Goal: Use online tool/utility: Use online tool/utility

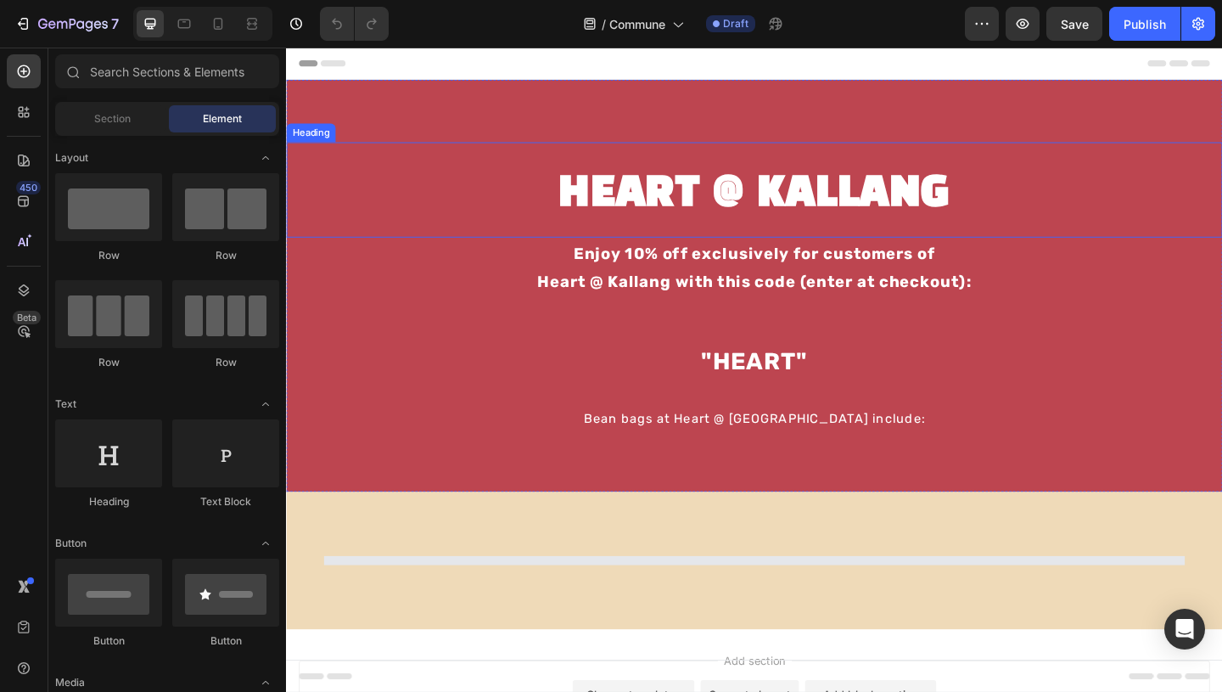
click at [710, 193] on h2 "HEART @ KALLANG" at bounding box center [795, 206] width 1018 height 59
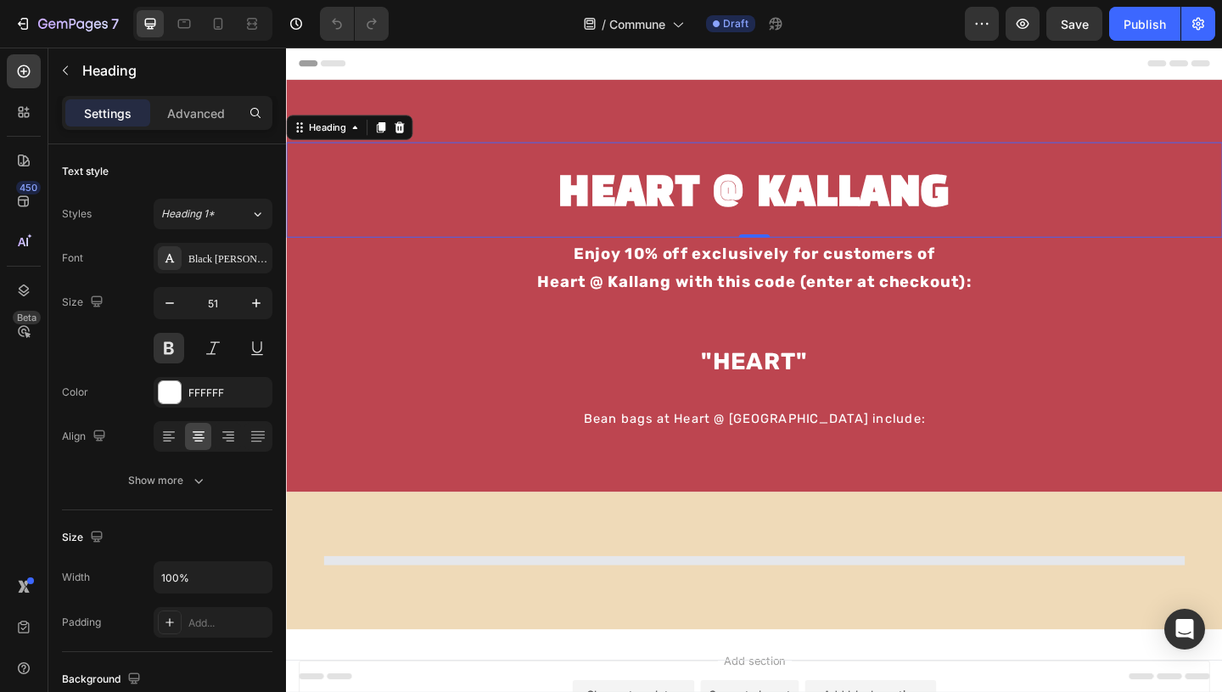
click at [710, 193] on h2 "HEART @ KALLANG" at bounding box center [795, 206] width 1018 height 59
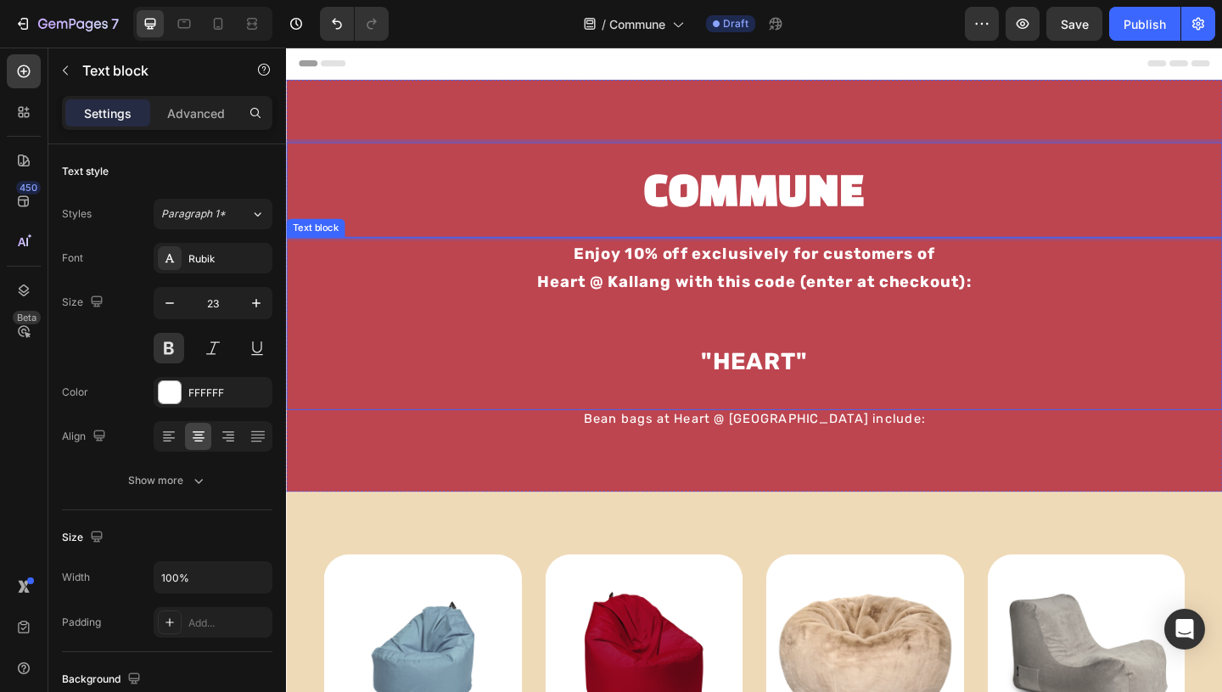
click at [779, 287] on p "Heart @ Kallang with this code (enter at checkout):" at bounding box center [795, 315] width 1015 height 59
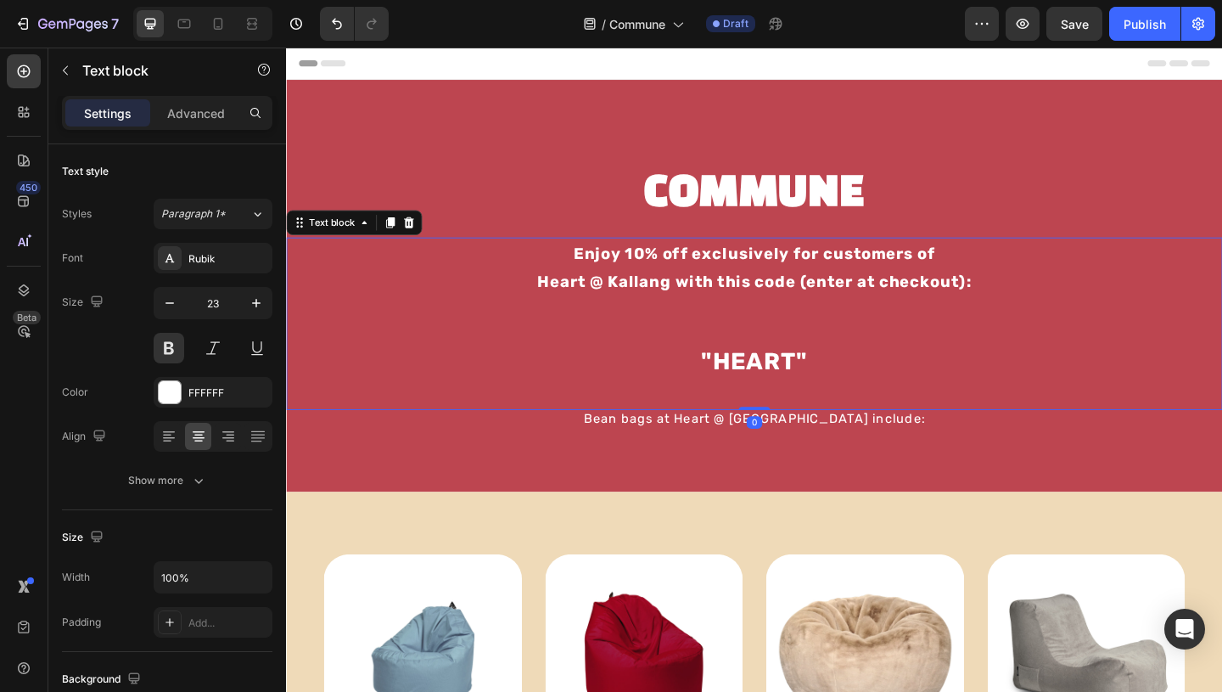
click at [752, 306] on span "Heart @ Kallang with this code (enter at checkout):" at bounding box center [795, 301] width 473 height 20
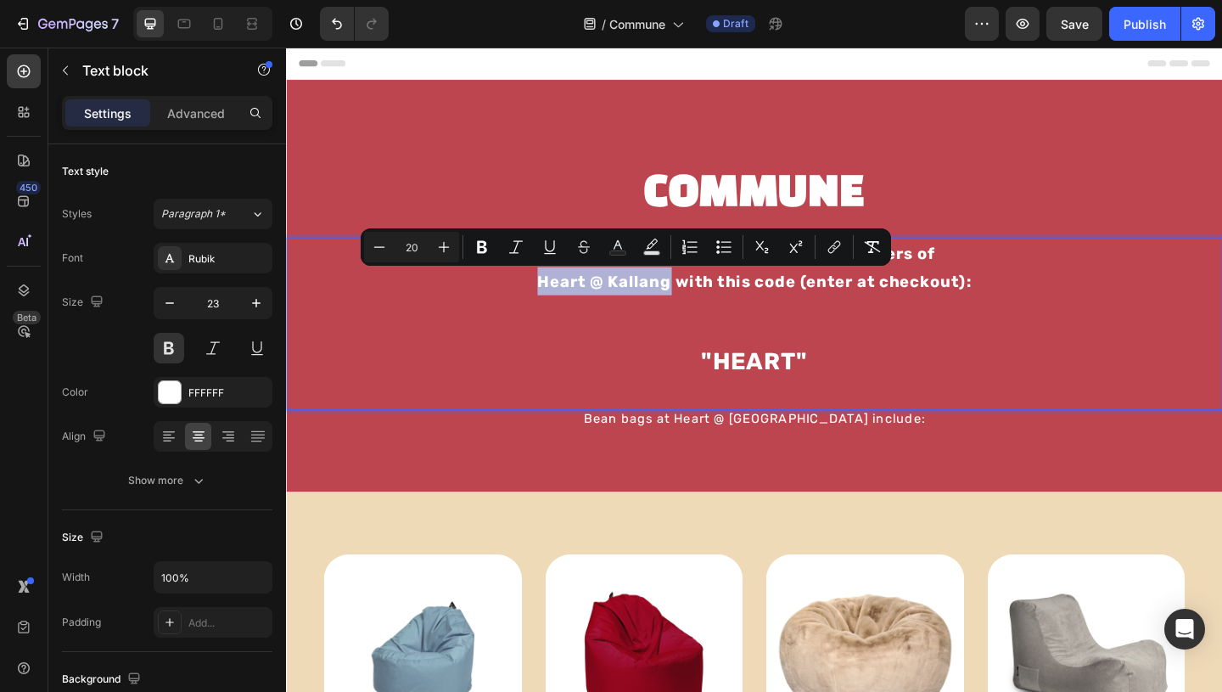
drag, startPoint x: 700, startPoint y: 303, endPoint x: 559, endPoint y: 290, distance: 141.4
click at [559, 290] on p "Heart @ Kallang with this code (enter at checkout):" at bounding box center [795, 315] width 1015 height 59
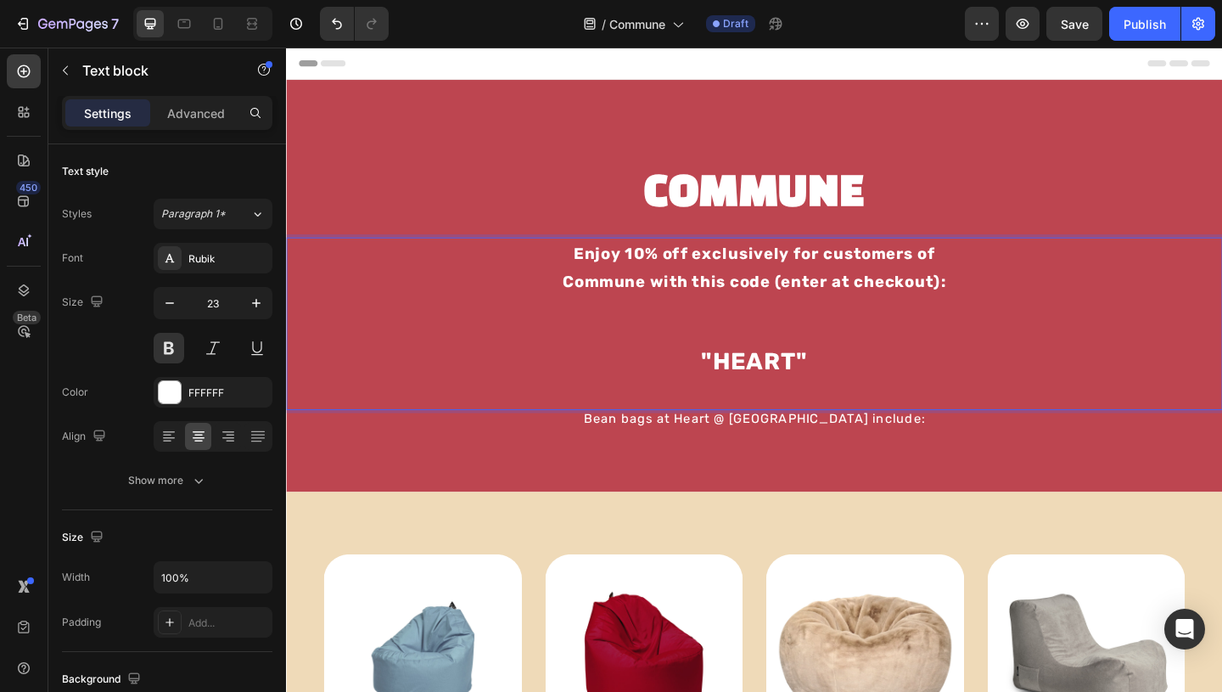
click at [800, 395] on strong ""HEART"" at bounding box center [795, 388] width 116 height 31
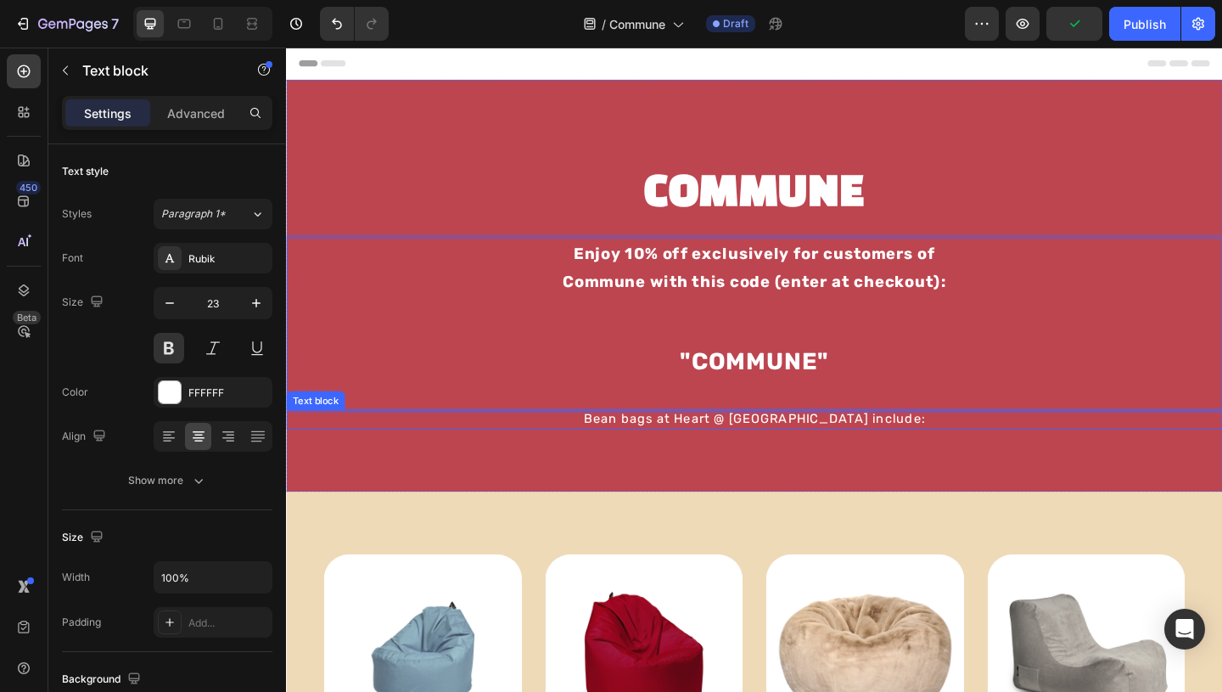
click at [867, 460] on div "Bean bags at Heart @ [GEOGRAPHIC_DATA] include:" at bounding box center [795, 451] width 1018 height 20
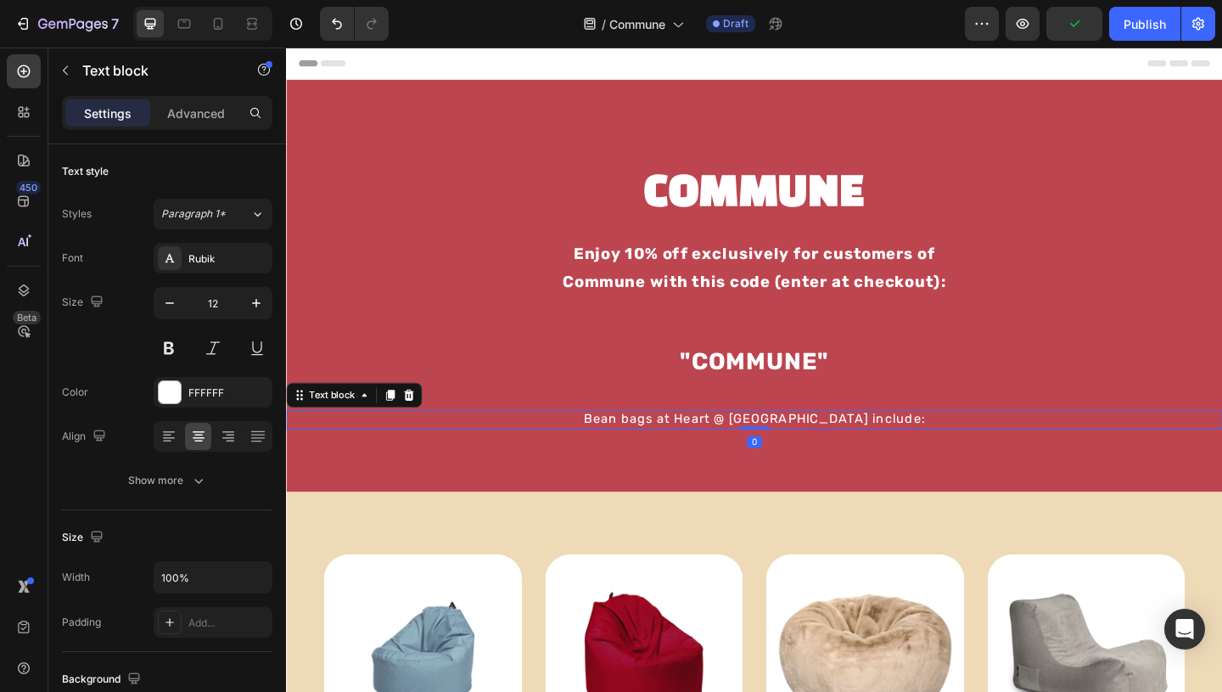
click at [853, 452] on span "Bean bags at Heart @ [GEOGRAPHIC_DATA] include:" at bounding box center [795, 450] width 372 height 16
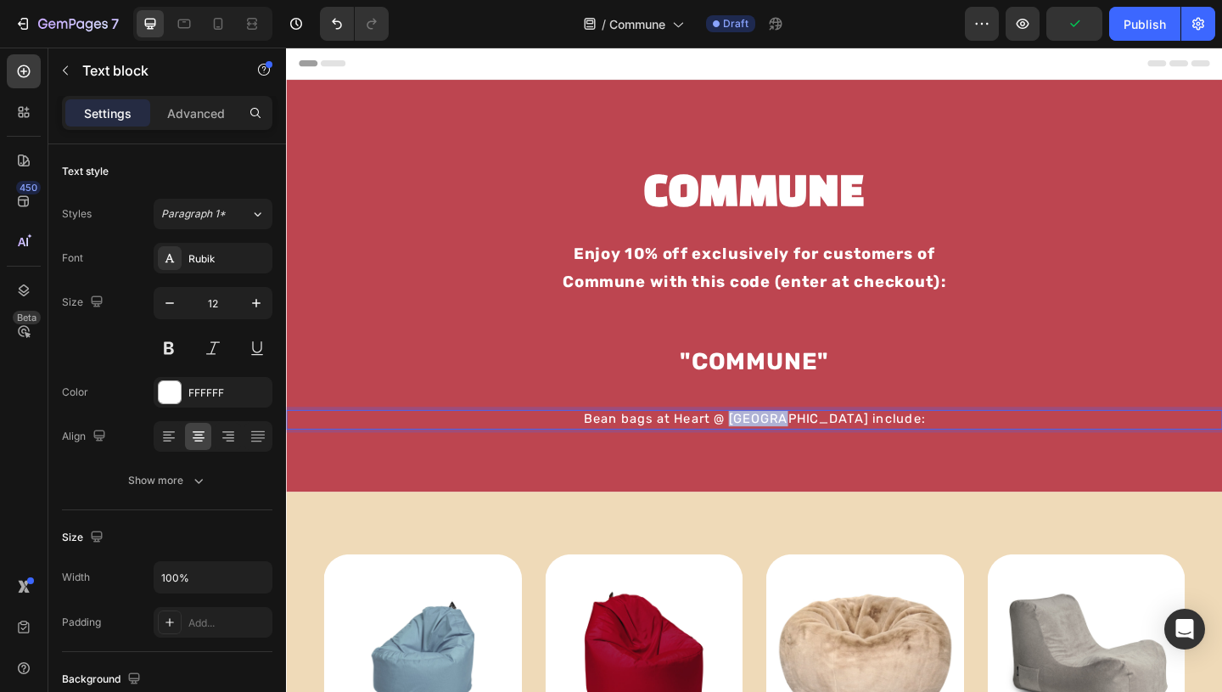
click at [853, 452] on span "Bean bags at Heart @ [GEOGRAPHIC_DATA] include:" at bounding box center [795, 450] width 372 height 16
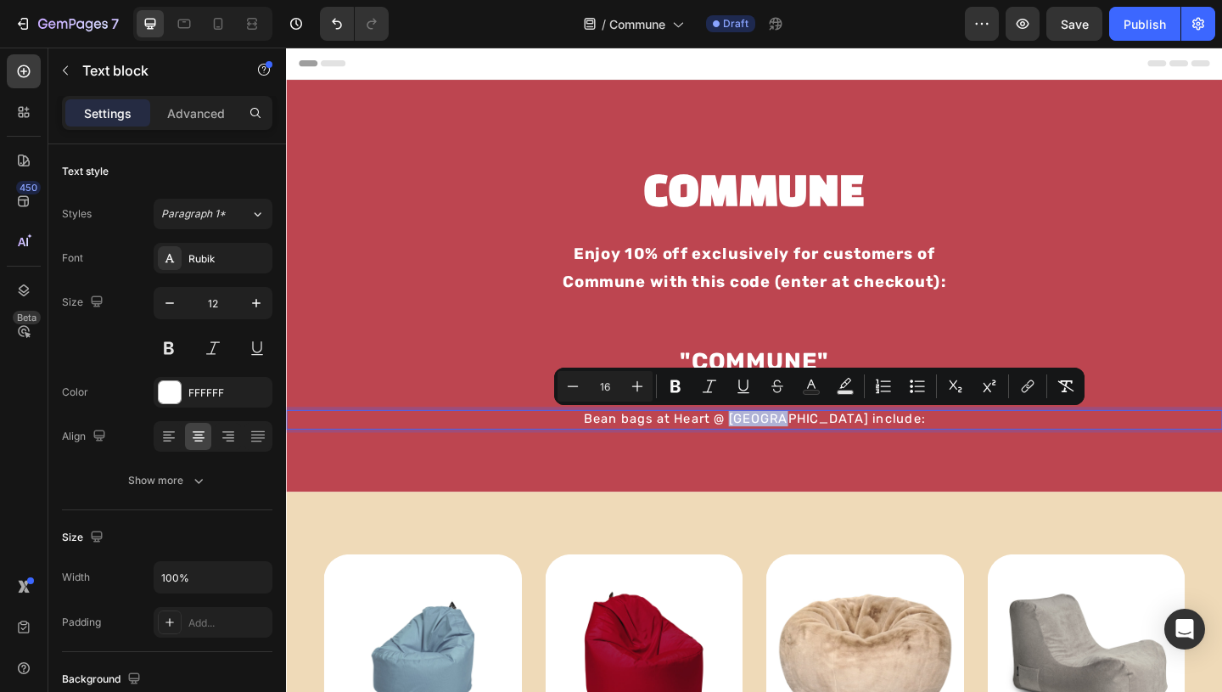
click at [864, 452] on span "Bean bags at Heart @ [GEOGRAPHIC_DATA] include:" at bounding box center [795, 450] width 372 height 16
drag, startPoint x: 866, startPoint y: 452, endPoint x: 760, endPoint y: 450, distance: 107.0
click at [760, 450] on span "Bean bags at Heart @ [GEOGRAPHIC_DATA] include:" at bounding box center [795, 450] width 372 height 16
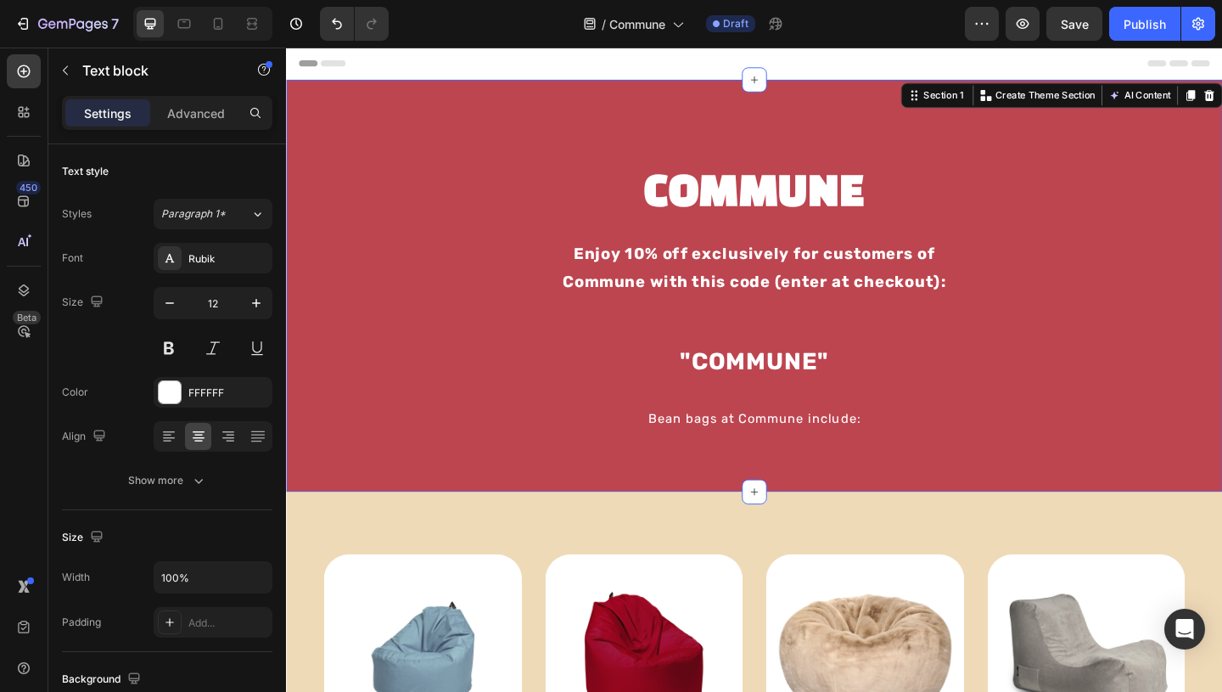
click at [927, 505] on div "COMMUNE Heading Enjoy 10% off exclusively for customers of Commune with this co…" at bounding box center [795, 306] width 1018 height 448
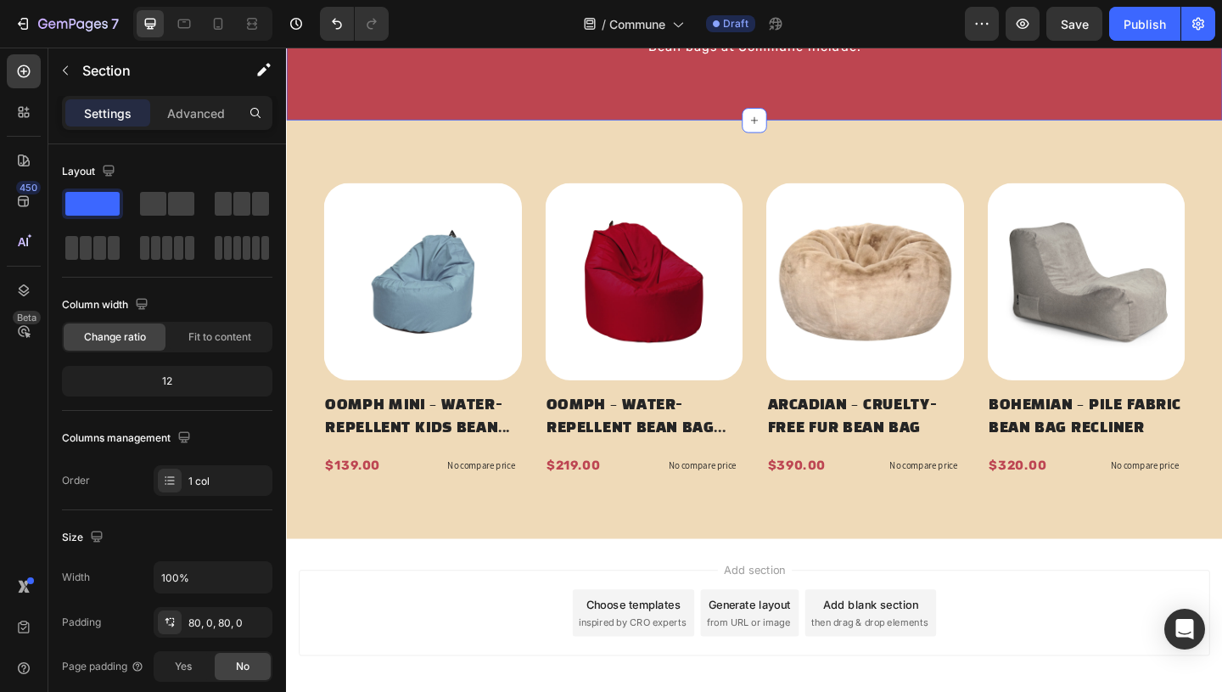
scroll to position [420, 0]
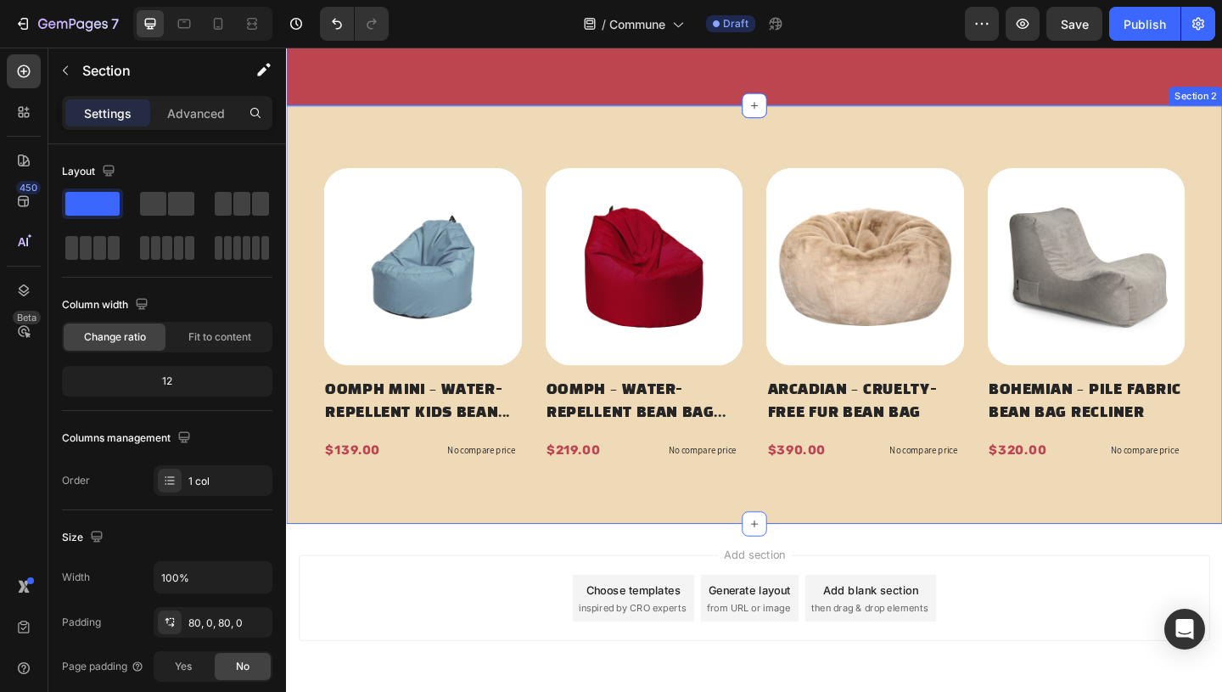
click at [566, 162] on div "Product Images oomph mini – water-repellent kids bean bag chair Product Title $…" at bounding box center [795, 338] width 1018 height 456
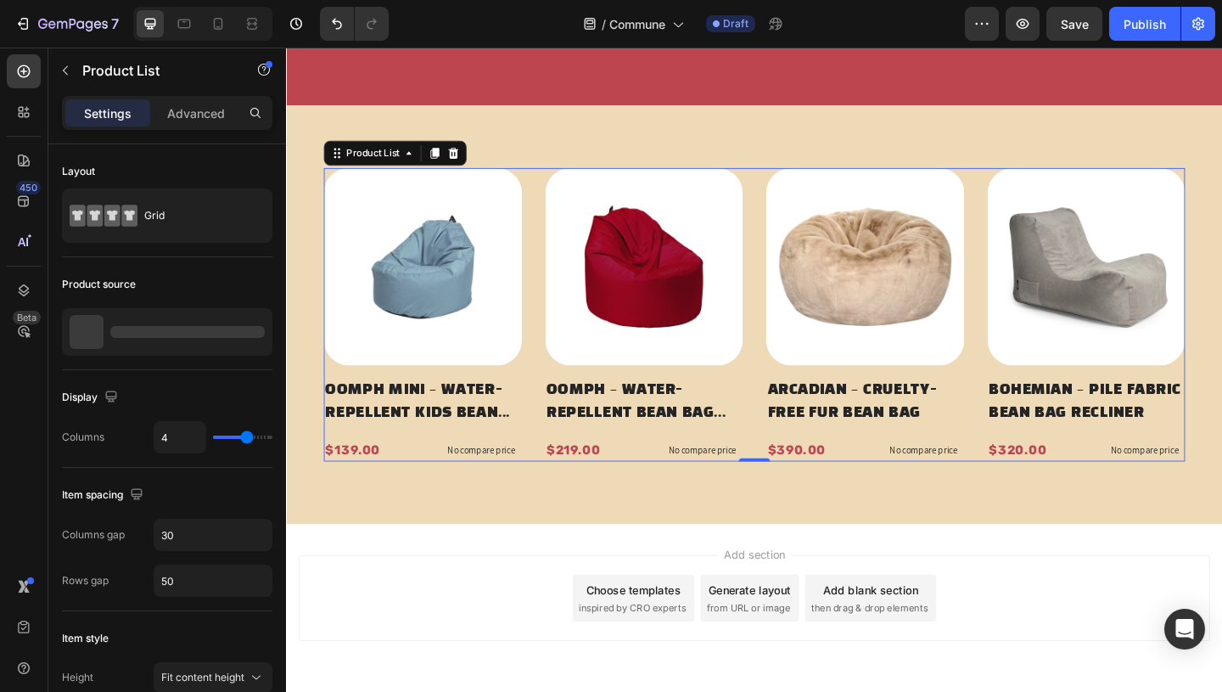
click at [558, 203] on div "Product Images oomph mini – water-repellent kids bean bag chair Product Title $…" at bounding box center [795, 338] width 937 height 320
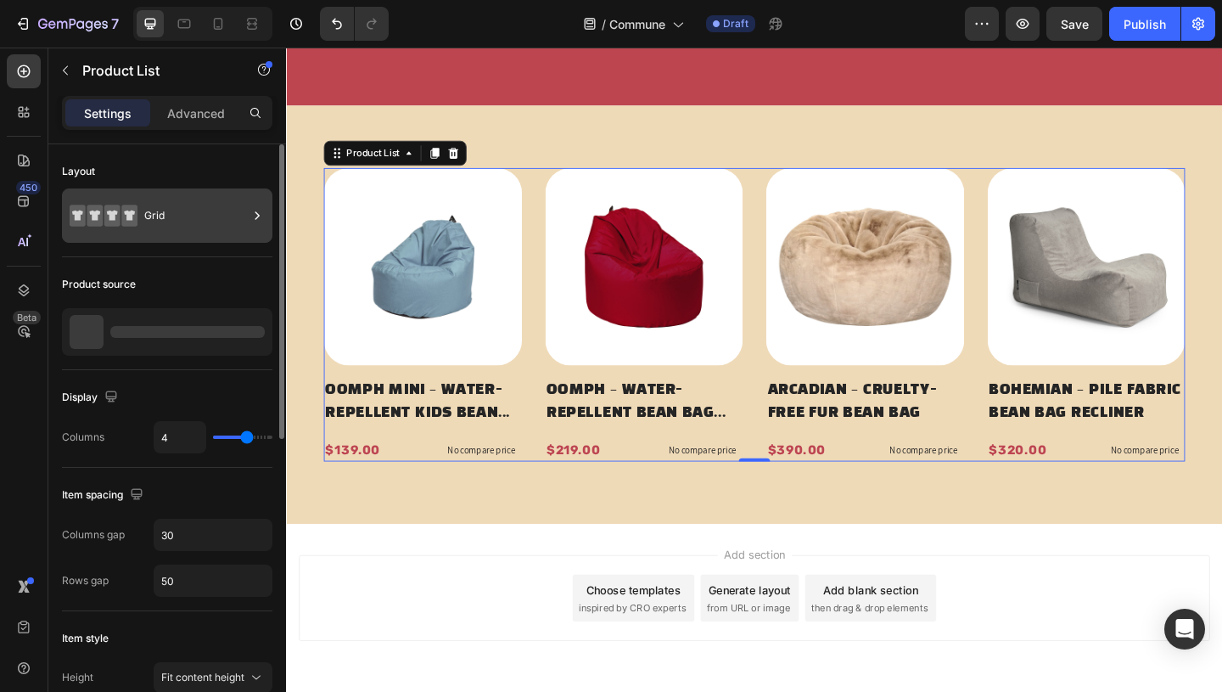
click at [205, 228] on div "Grid" at bounding box center [196, 215] width 104 height 39
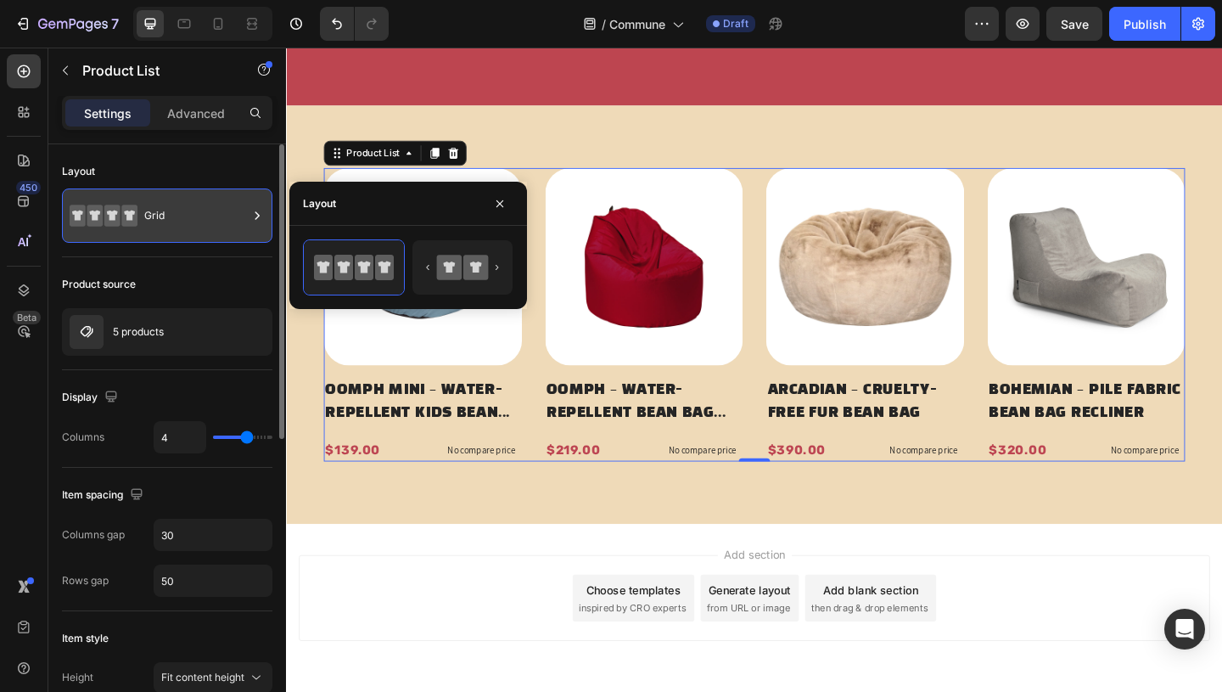
click at [205, 228] on div "Grid" at bounding box center [196, 215] width 104 height 39
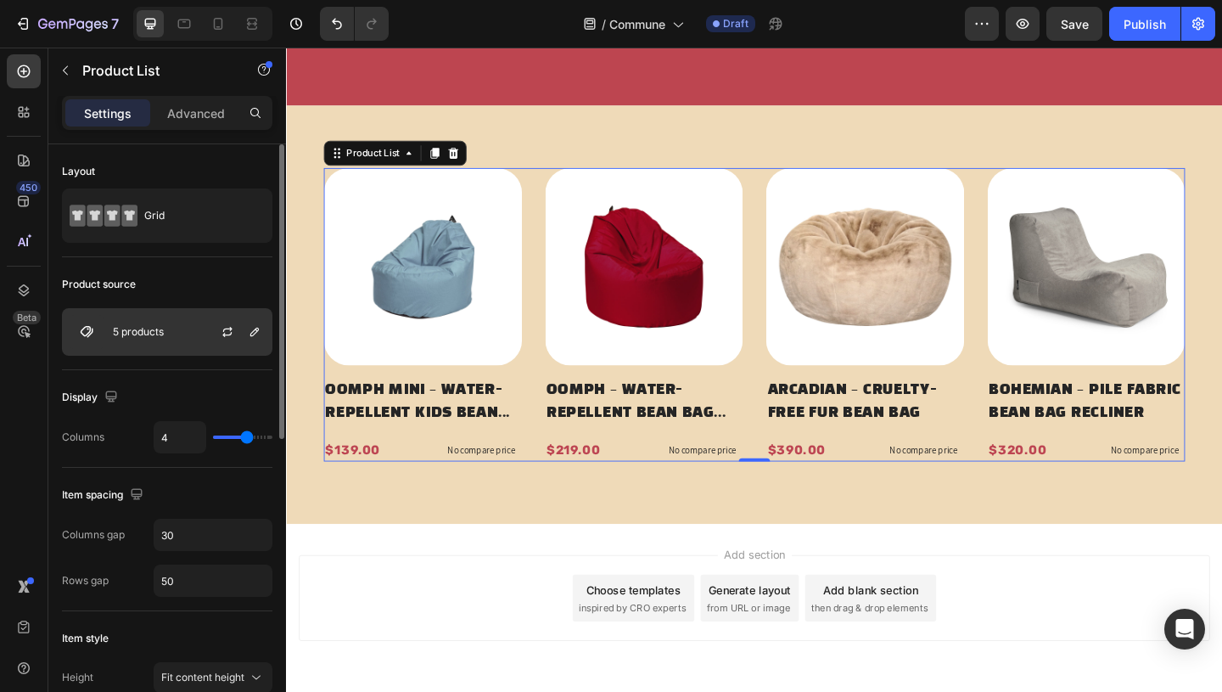
click at [165, 329] on div "5 products" at bounding box center [167, 332] width 210 height 48
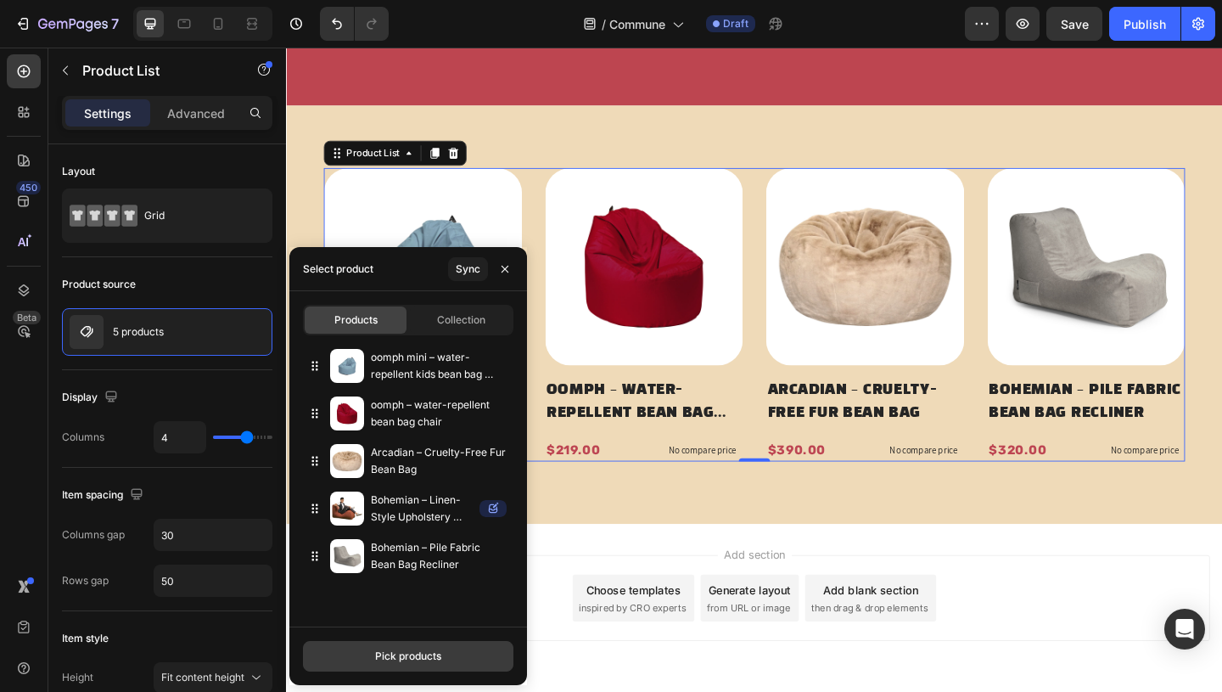
click at [384, 654] on div "Pick products" at bounding box center [408, 655] width 66 height 15
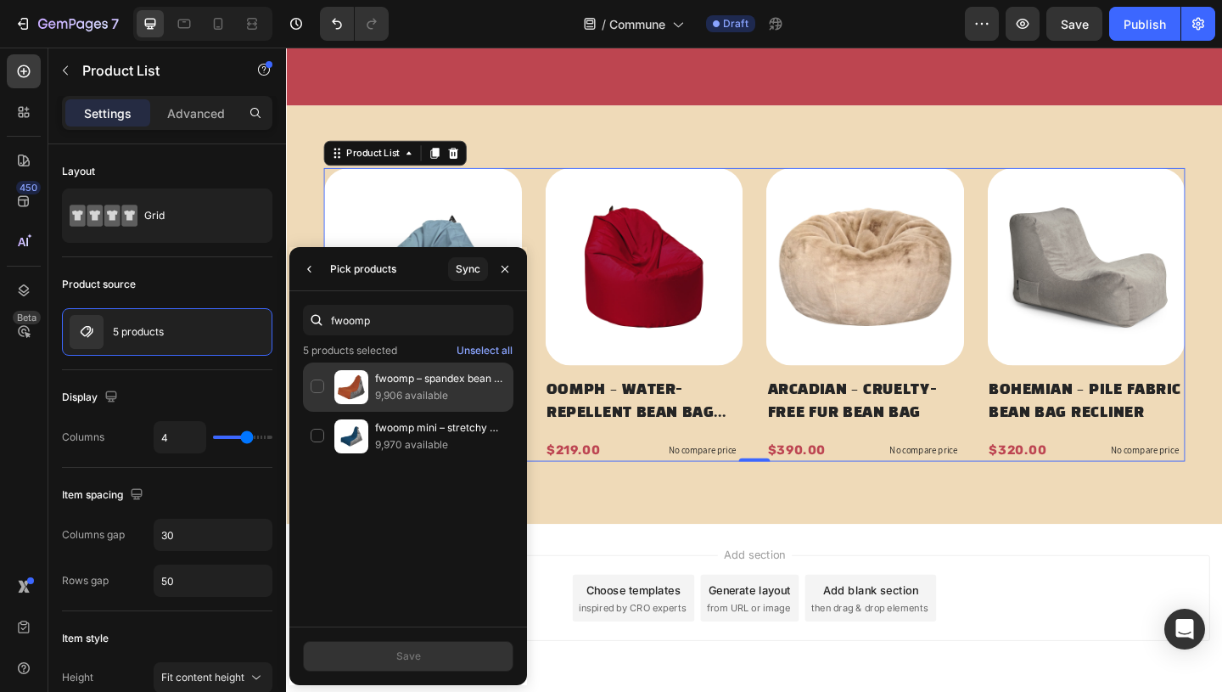
type input "fwoomp"
click at [311, 412] on div "fwoomp – spandex bean bag lounger 9,906 available" at bounding box center [408, 436] width 210 height 49
click at [417, 653] on div "Save" at bounding box center [408, 655] width 25 height 15
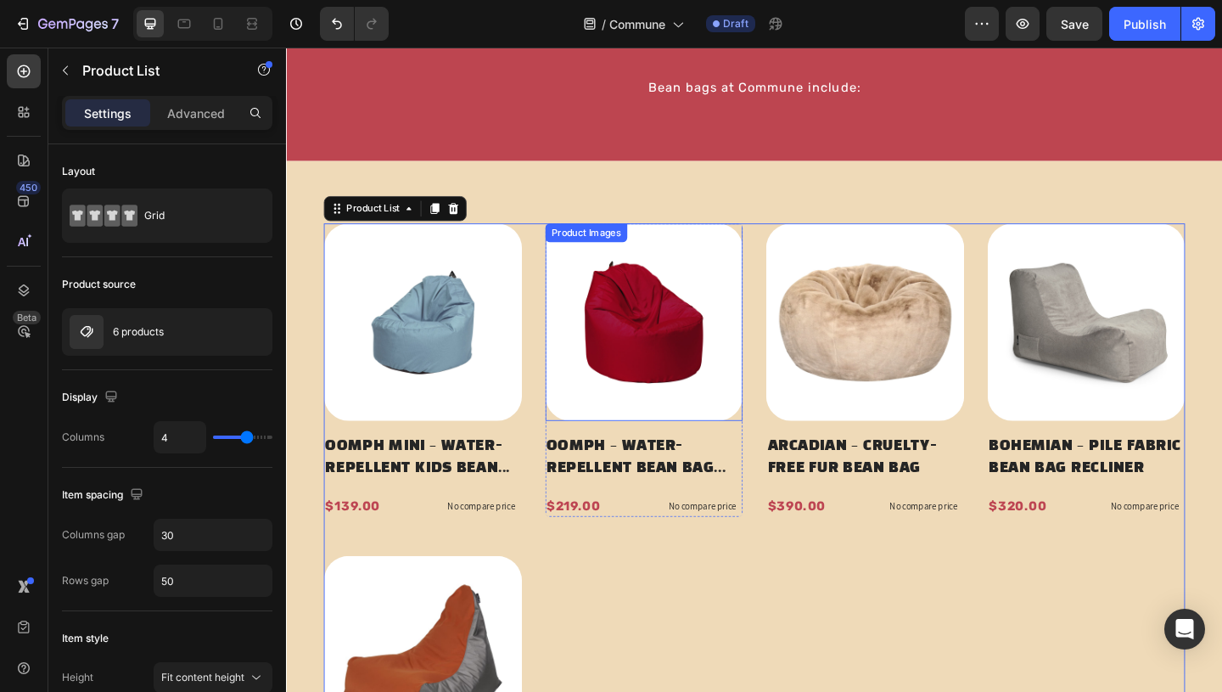
scroll to position [401, 0]
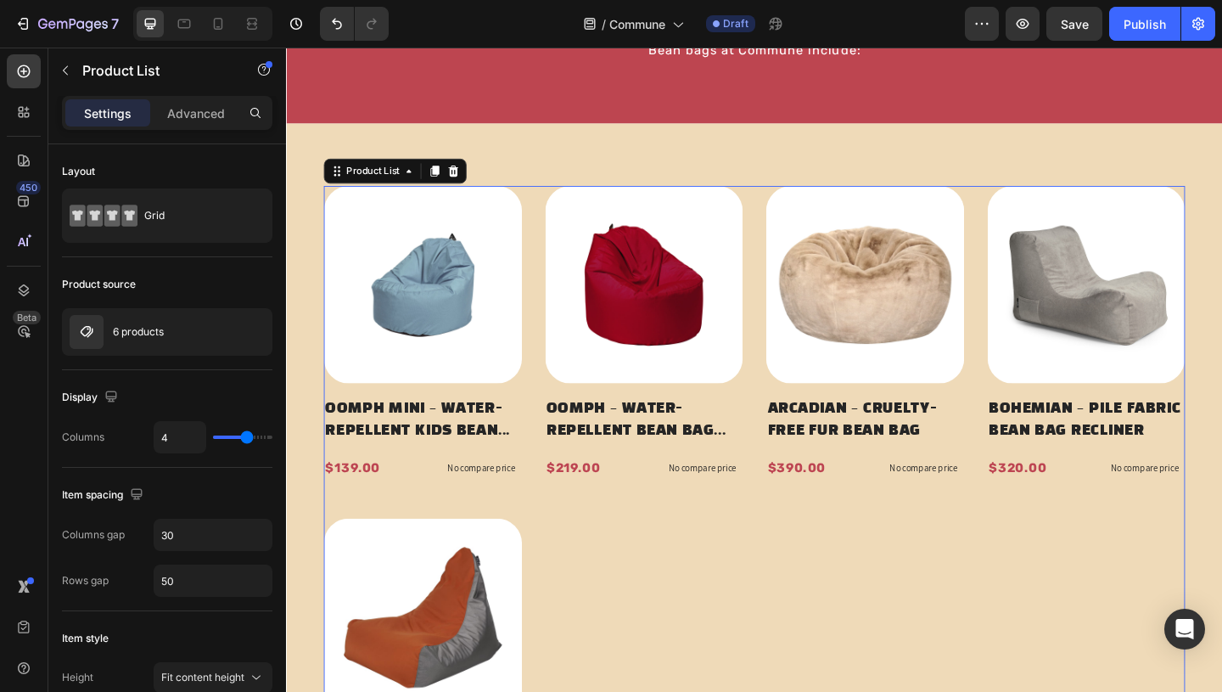
click at [558, 388] on div "Product Images oomph mini – water-repellent kids bean bag chair Product Title $…" at bounding box center [795, 538] width 937 height 681
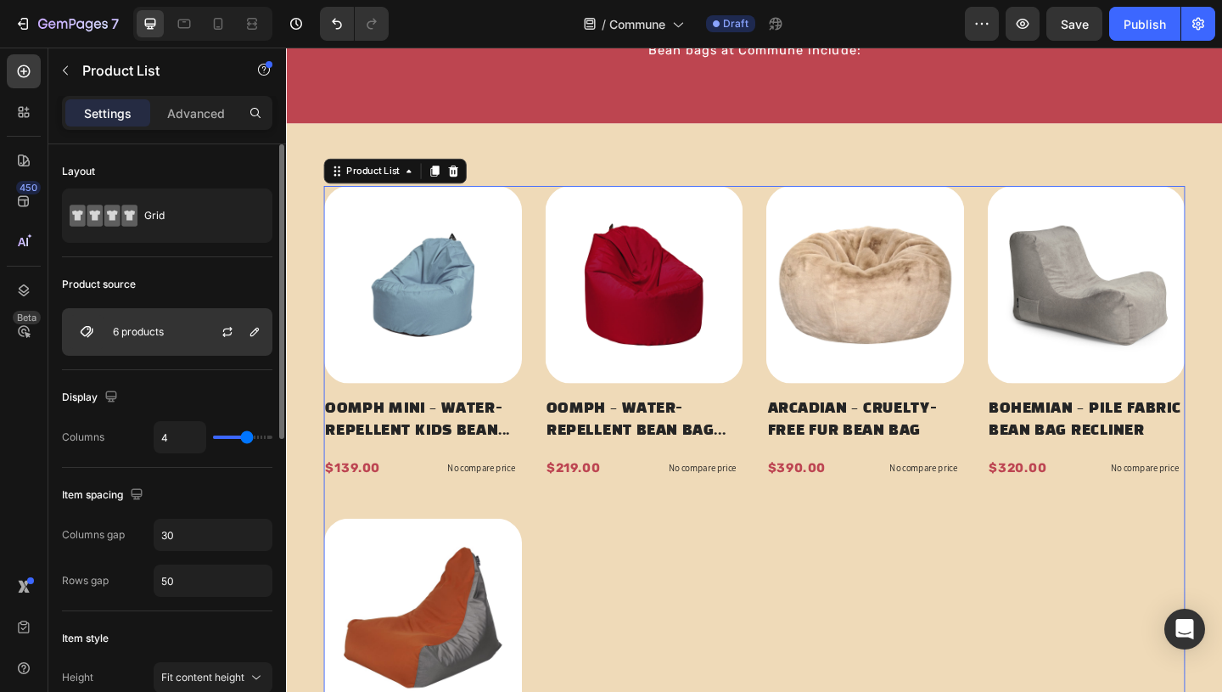
click at [195, 326] on div "6 products" at bounding box center [167, 332] width 210 height 48
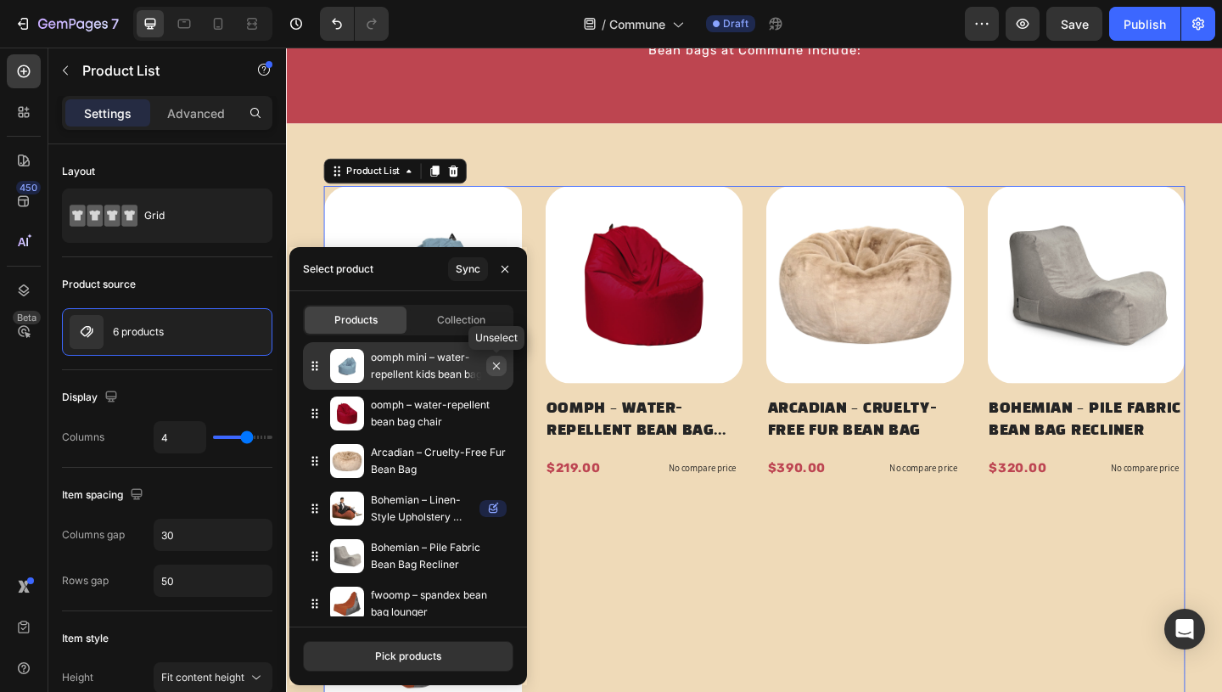
click at [496, 364] on icon "button" at bounding box center [496, 365] width 7 height 7
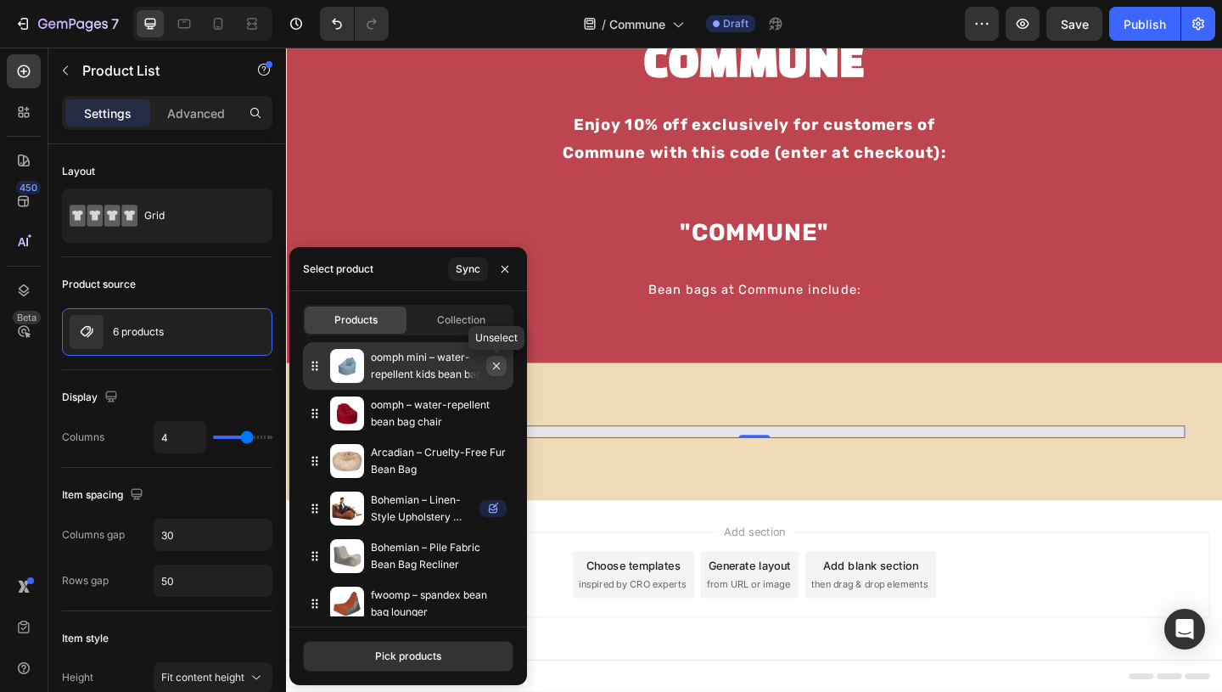
scroll to position [140, 0]
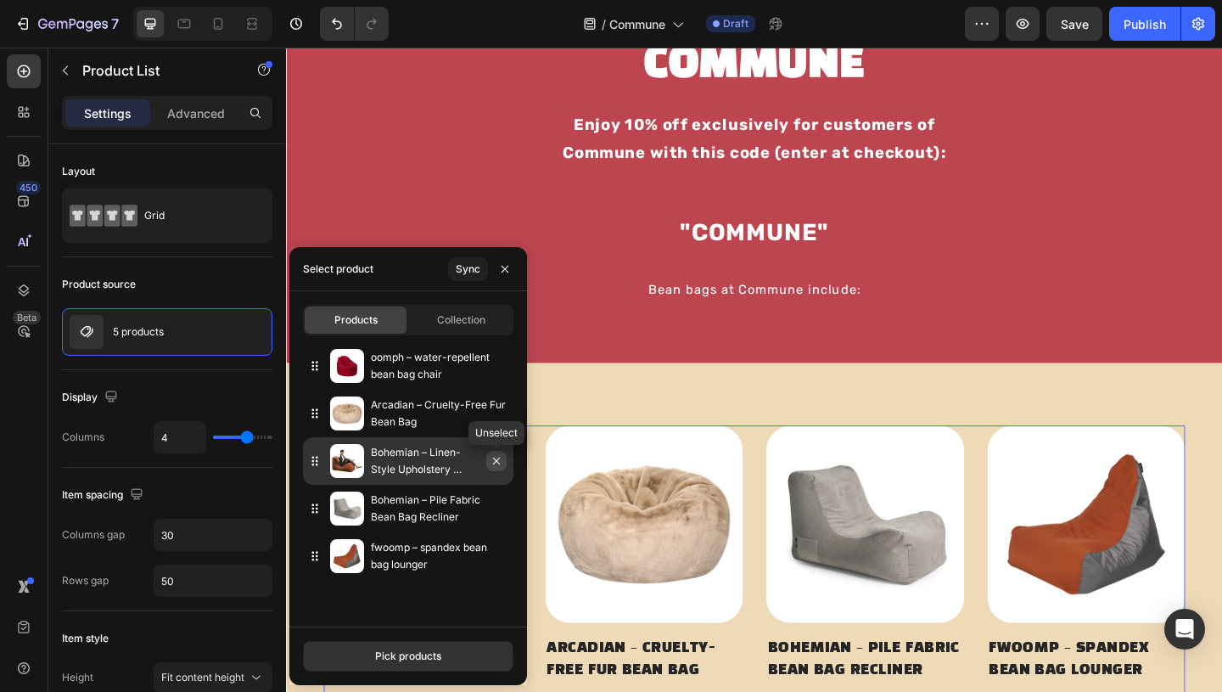
click at [497, 461] on icon "button" at bounding box center [497, 461] width 14 height 14
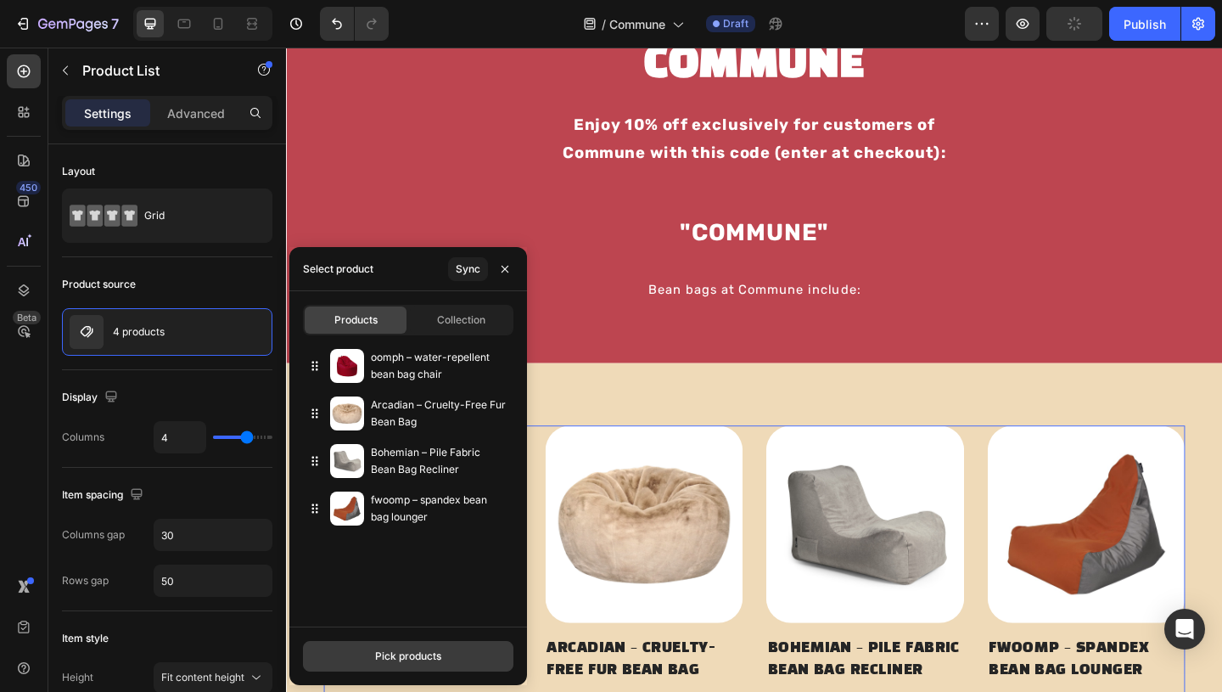
click at [394, 658] on div "Pick products" at bounding box center [408, 655] width 66 height 15
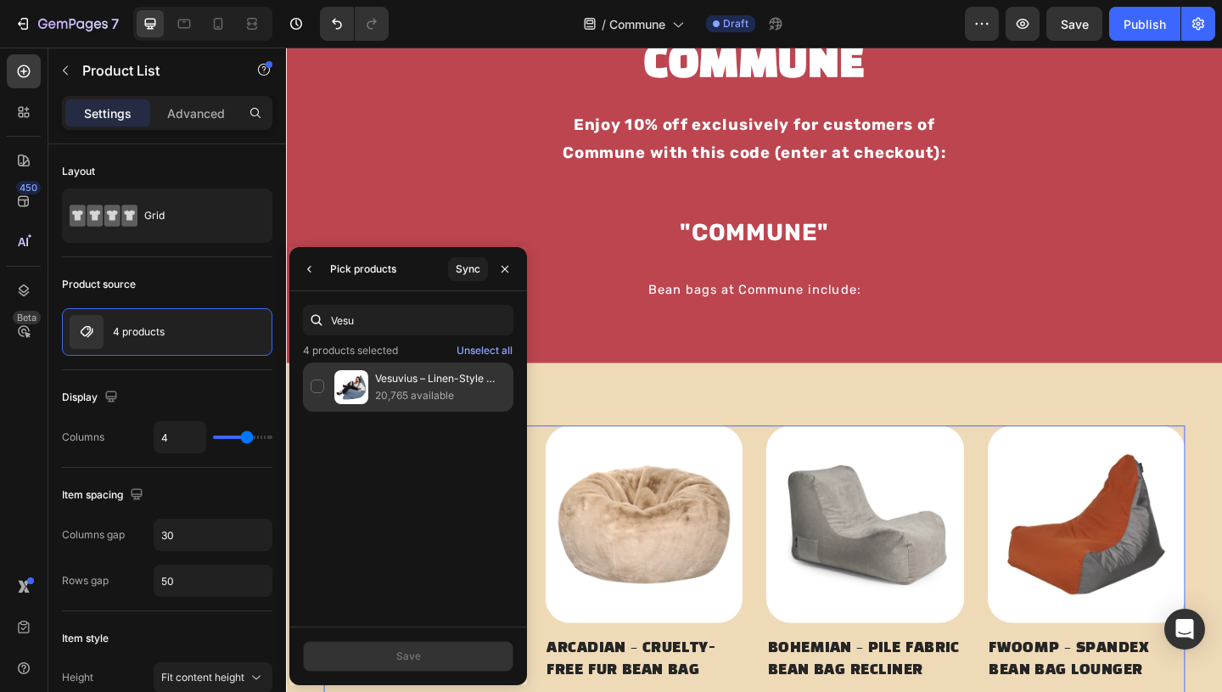
type input "Vesu"
click at [316, 385] on div "Vesuvius – Linen-Style Upholstery and Synthetic Suede Versatile Bean Bag 20,765…" at bounding box center [408, 386] width 210 height 49
click at [428, 650] on button "Save" at bounding box center [408, 656] width 210 height 31
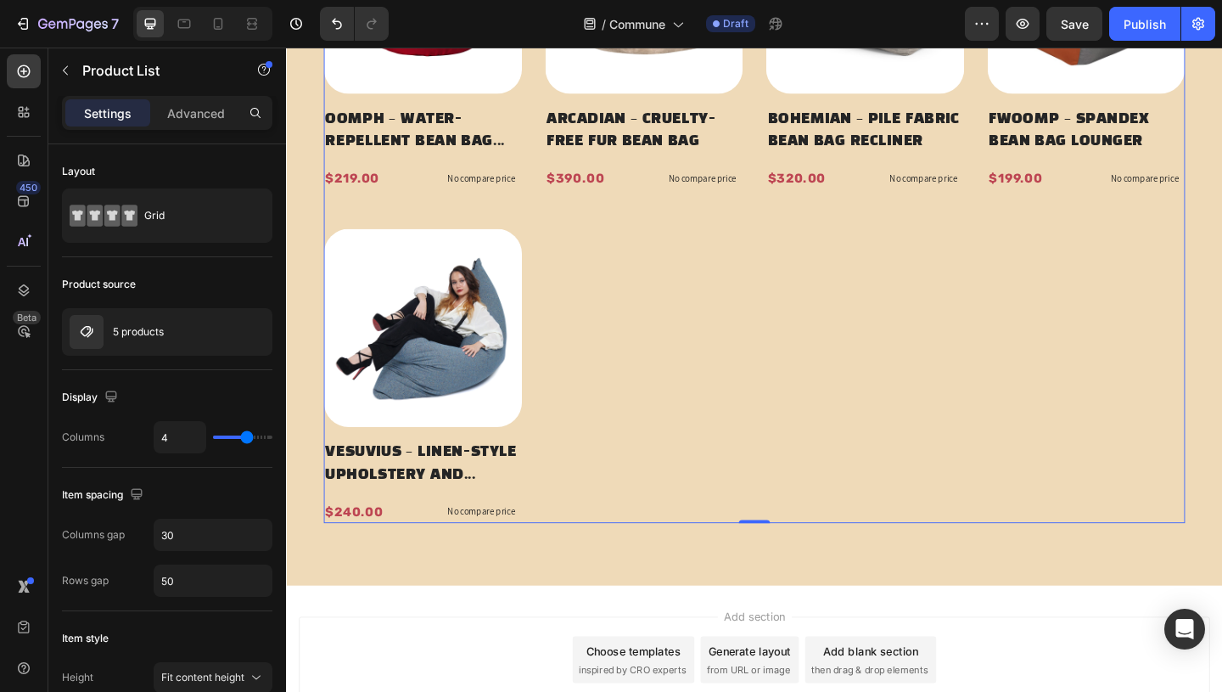
scroll to position [744, 0]
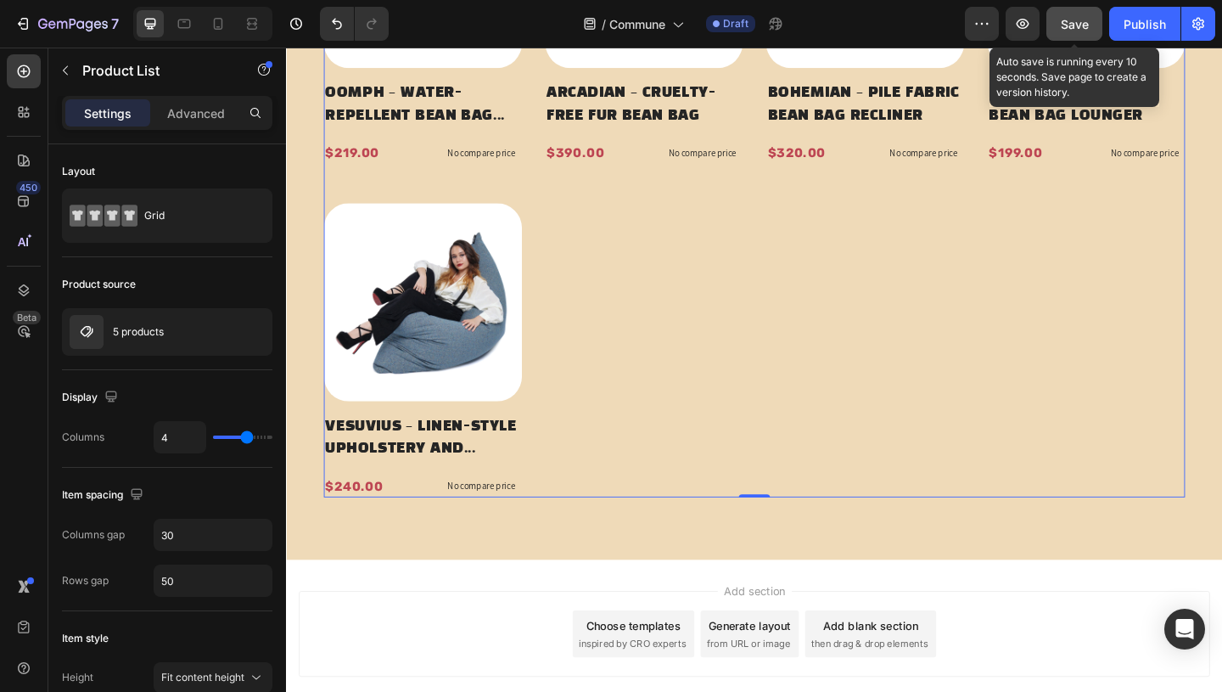
click at [1072, 25] on span "Save" at bounding box center [1075, 24] width 28 height 14
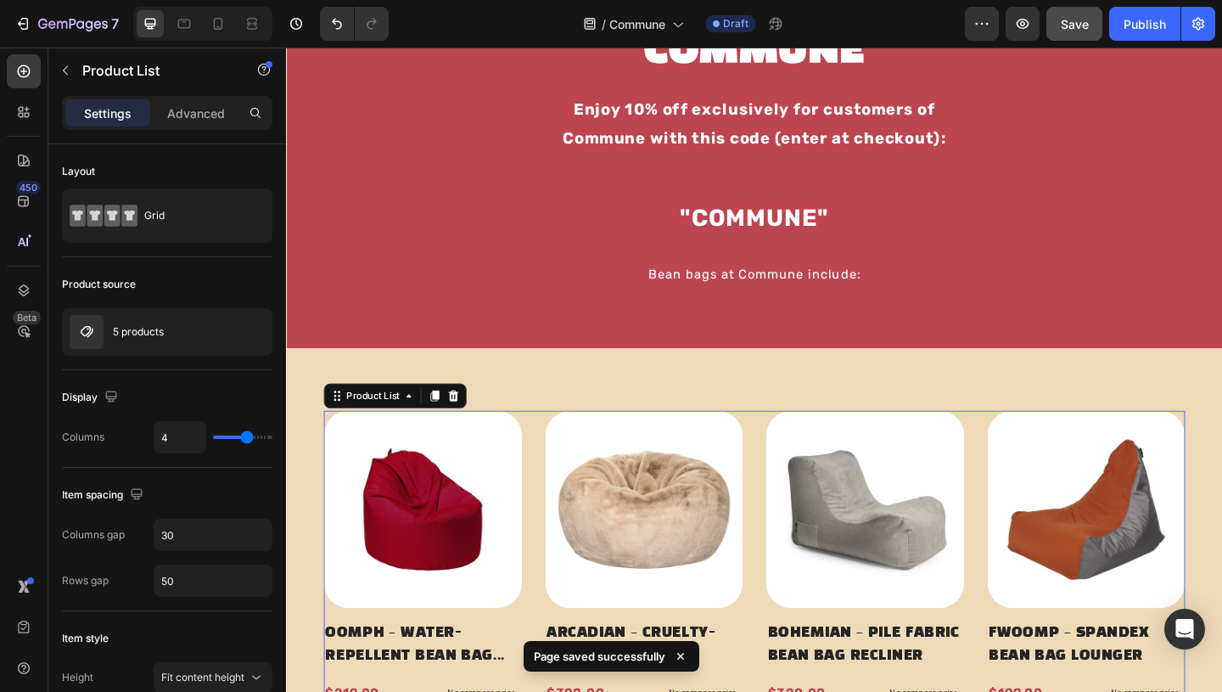
scroll to position [131, 0]
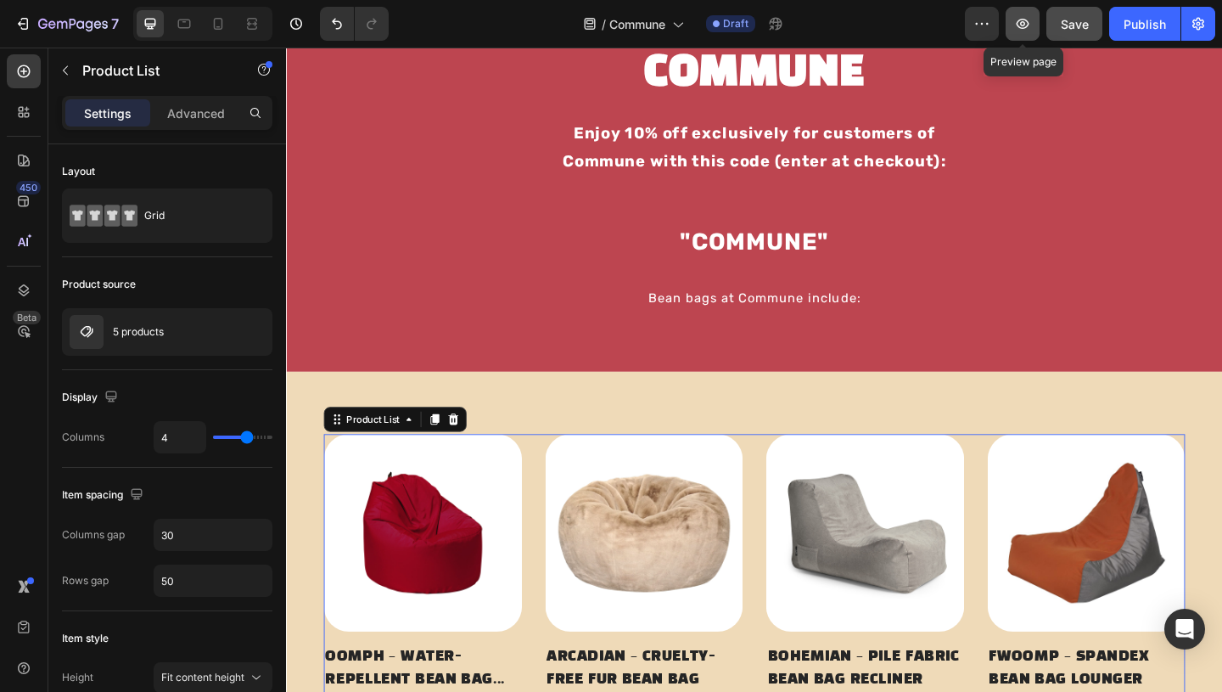
click at [1029, 28] on icon "button" at bounding box center [1022, 23] width 17 height 17
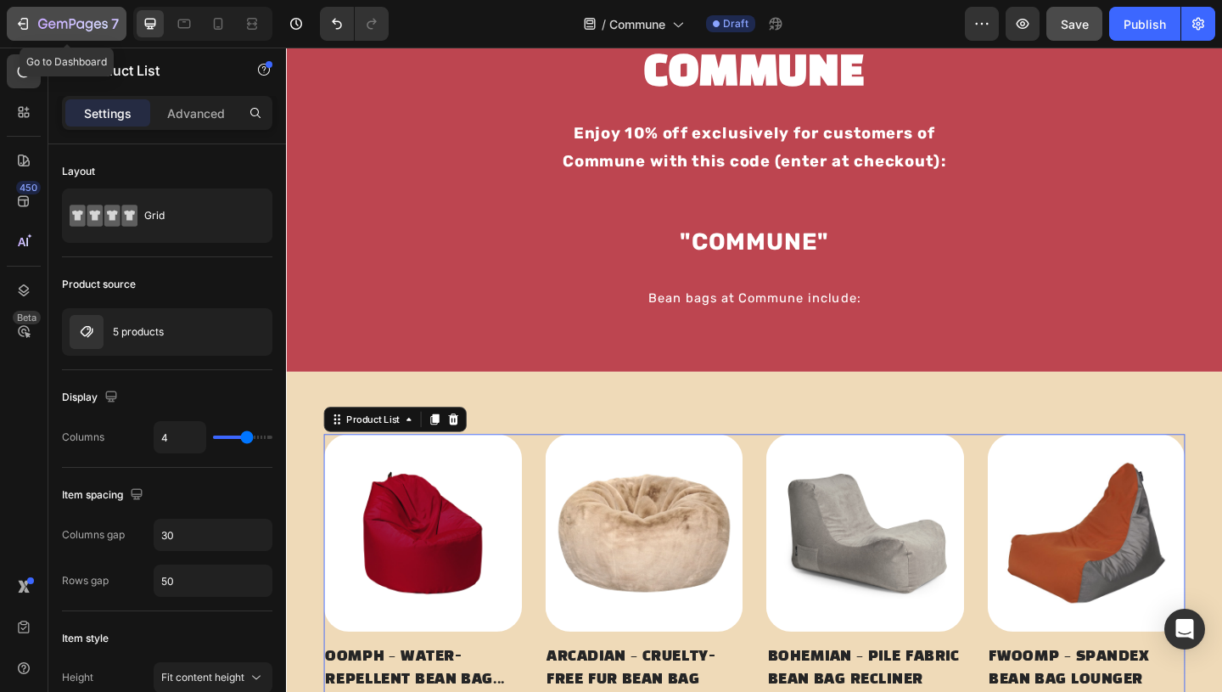
click at [57, 23] on icon "button" at bounding box center [62, 25] width 10 height 8
